Goal: Task Accomplishment & Management: Manage account settings

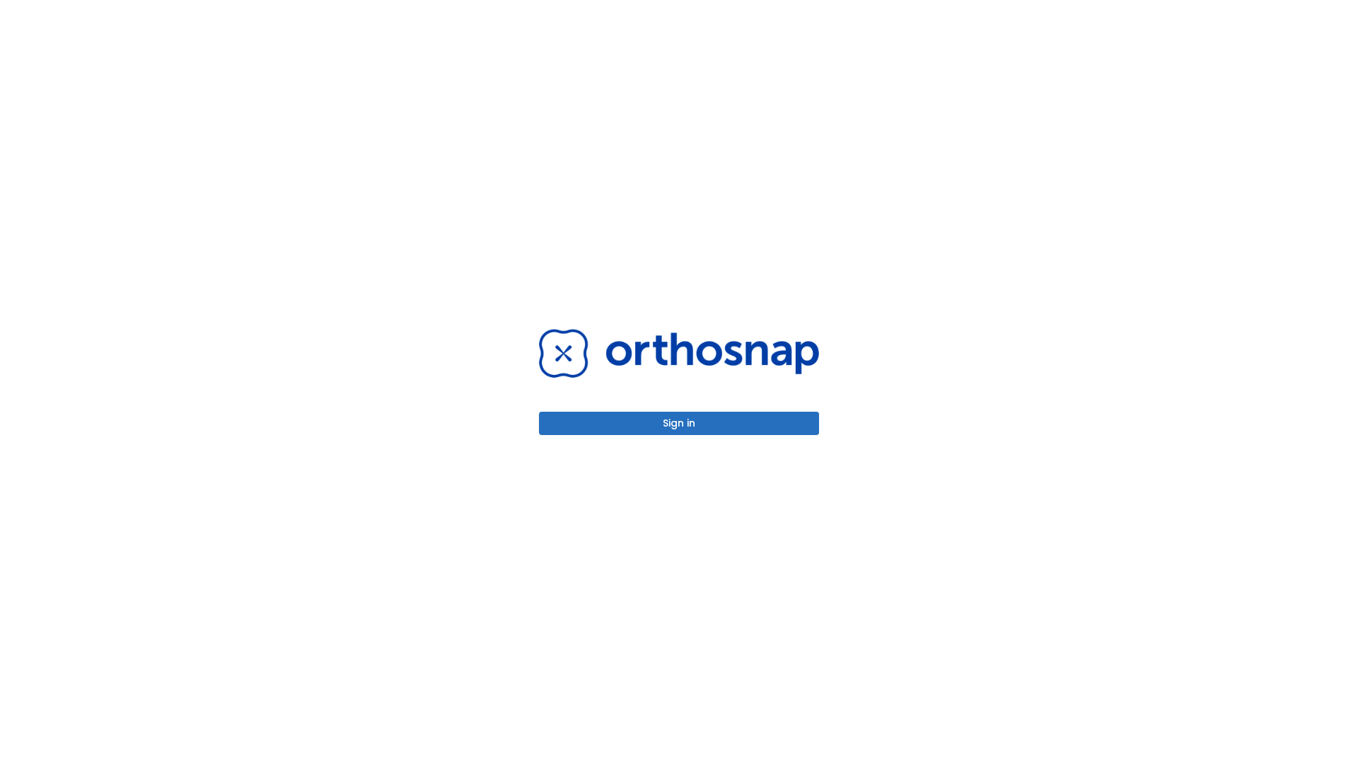
click at [679, 423] on button "Sign in" at bounding box center [679, 423] width 280 height 23
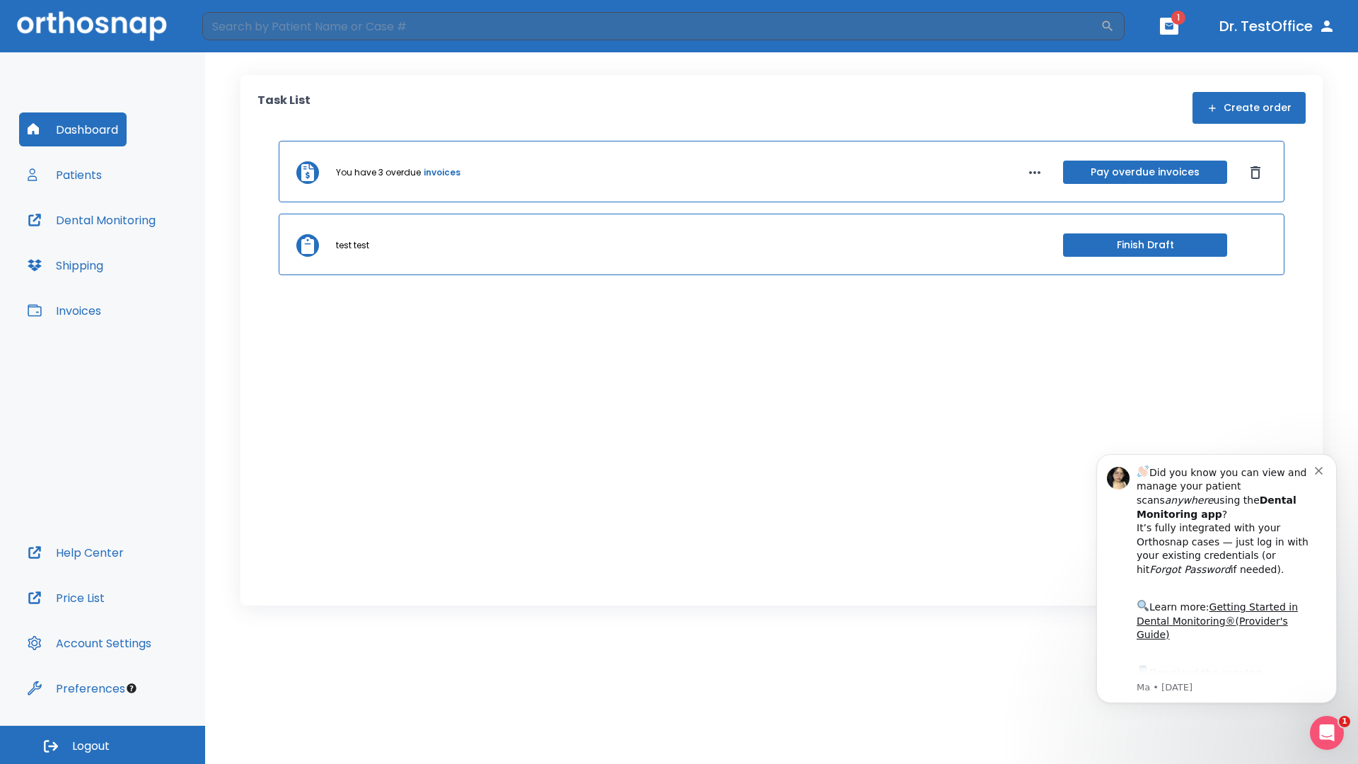
click at [103, 745] on span "Logout" at bounding box center [90, 746] width 37 height 16
